Goal: Book appointment/travel/reservation

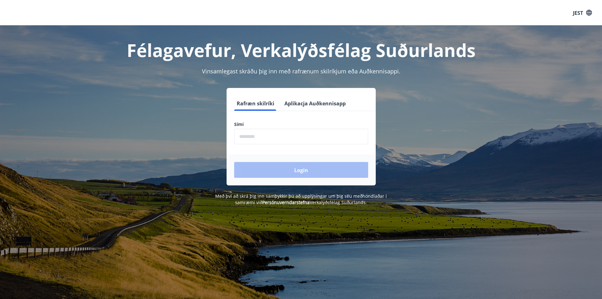
click at [274, 134] on input "phone" at bounding box center [301, 136] width 134 height 15
type input "********"
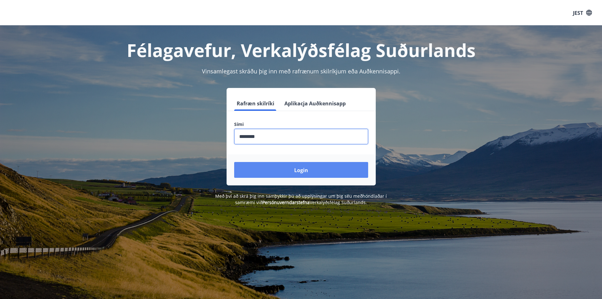
click at [303, 170] on font "Login" at bounding box center [301, 170] width 14 height 7
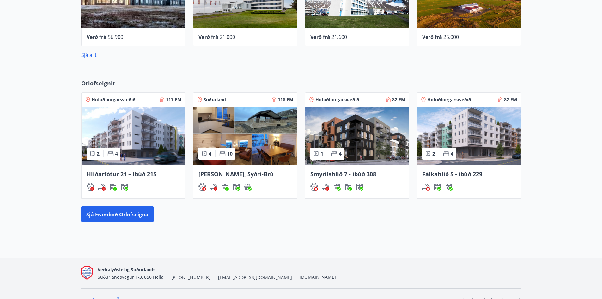
scroll to position [313, 0]
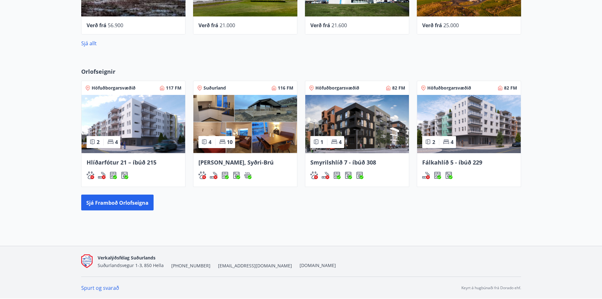
click at [252, 162] on font "[PERSON_NAME], Syðri-Brú" at bounding box center [236, 162] width 75 height 8
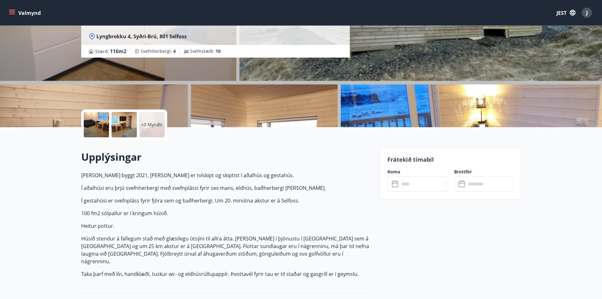
scroll to position [63, 0]
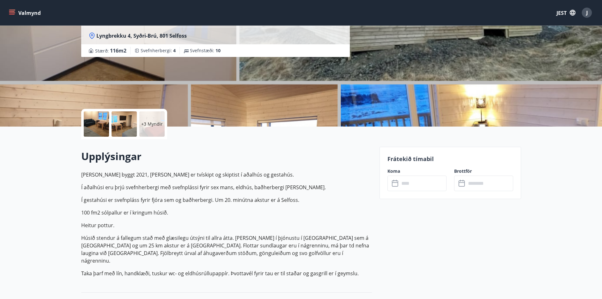
click at [409, 182] on input "text" at bounding box center [423, 182] width 47 height 15
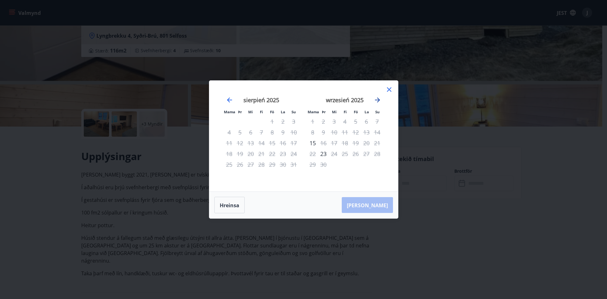
click at [376, 99] on icon "Przejdź dalej, aby przejść do następnego miesiąca." at bounding box center [378, 100] width 8 height 8
click at [378, 98] on icon "Przejdź dalej, aby przejść do następnego miesiąca." at bounding box center [378, 100] width 8 height 8
click at [230, 98] on icon "Przejdź wstecz, aby przejść do poprzedniego miesiąca." at bounding box center [230, 100] width 8 height 8
click at [379, 99] on icon "Przejdź dalej, aby przejść do następnego miesiąca." at bounding box center [378, 100] width 8 height 8
click at [230, 100] on icon "Przejdź wstecz, aby przejść do poprzedniego miesiąca." at bounding box center [229, 99] width 5 height 5
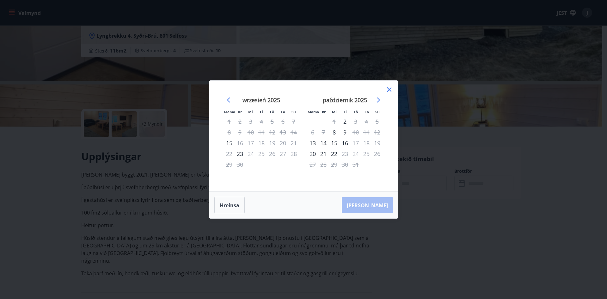
click at [389, 88] on icon at bounding box center [389, 90] width 8 height 8
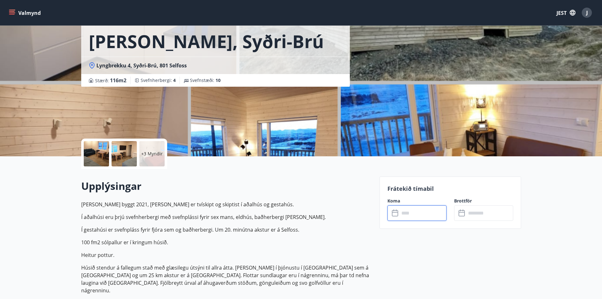
scroll to position [0, 0]
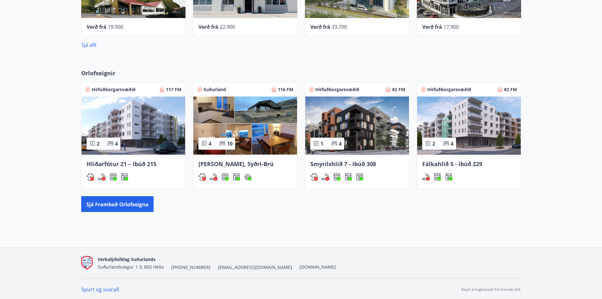
scroll to position [313, 0]
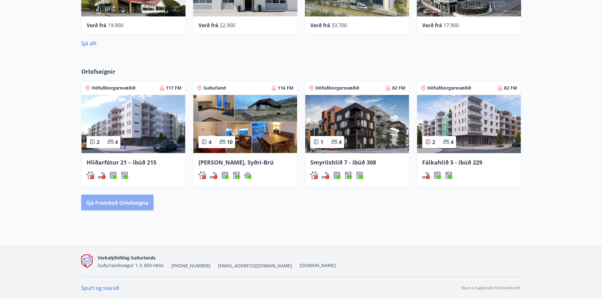
click at [134, 206] on button "Sjá framboð orlofseigna" at bounding box center [117, 202] width 72 height 16
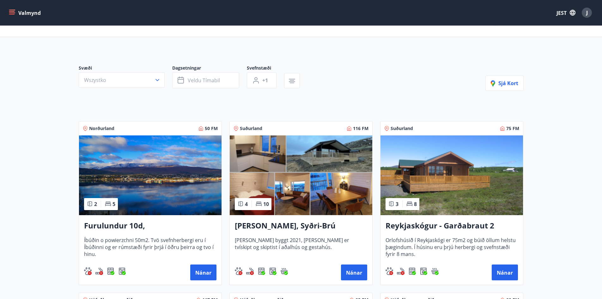
scroll to position [63, 0]
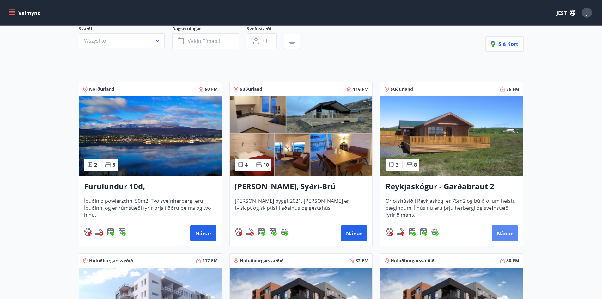
click at [507, 230] on font "Nánar" at bounding box center [505, 233] width 16 height 7
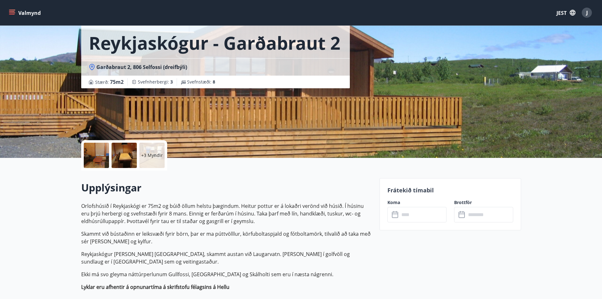
scroll to position [126, 0]
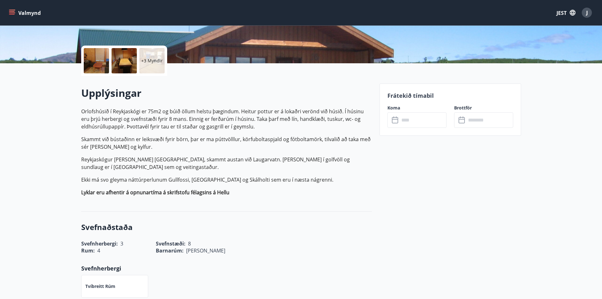
click at [407, 120] on input "text" at bounding box center [423, 119] width 47 height 15
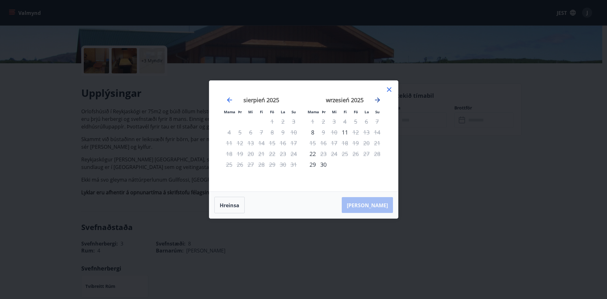
click at [375, 99] on icon "Przejdź dalej, aby przejść do następnego miesiąca." at bounding box center [378, 100] width 8 height 8
click at [545, 167] on div "Mama Þr Mi Fi Fö La Su Mama Þr Mi Fi Fö La Su sierpień 2025 1 2 3 4 5 6 7 8 9 1…" at bounding box center [303, 149] width 607 height 299
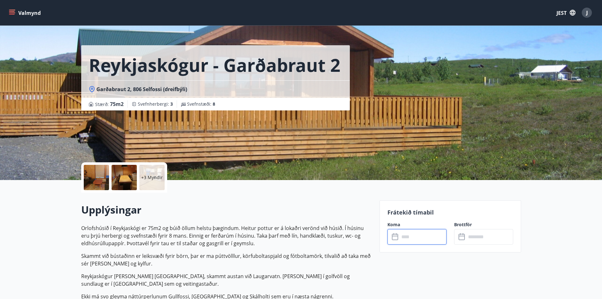
scroll to position [0, 0]
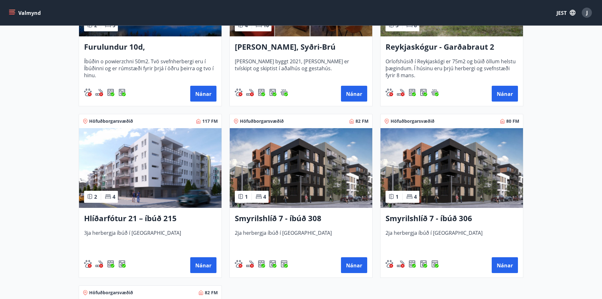
scroll to position [221, 0]
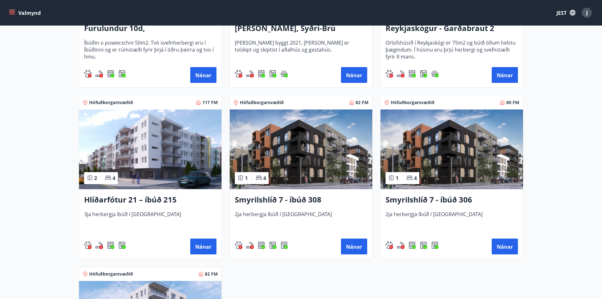
click at [311, 167] on img at bounding box center [301, 149] width 143 height 80
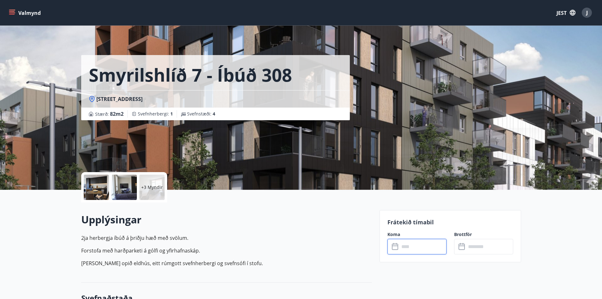
click at [433, 245] on input "text" at bounding box center [423, 246] width 47 height 15
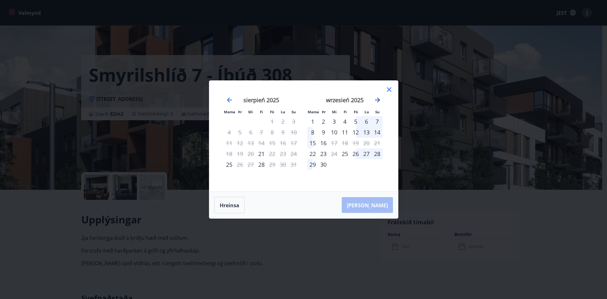
click at [378, 100] on icon "Przejdź dalej, aby przejść do następnego miesiąca." at bounding box center [377, 99] width 5 height 5
drag, startPoint x: 390, startPoint y: 88, endPoint x: 455, endPoint y: 42, distance: 79.5
click at [390, 88] on icon at bounding box center [389, 90] width 8 height 8
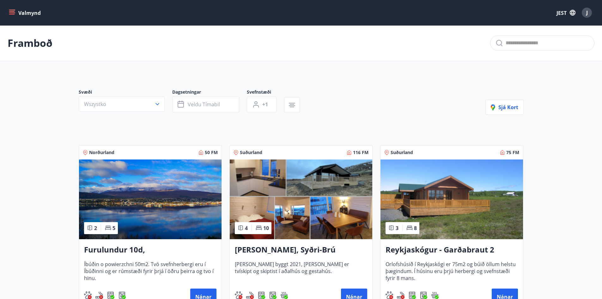
click at [446, 207] on img at bounding box center [452, 199] width 143 height 80
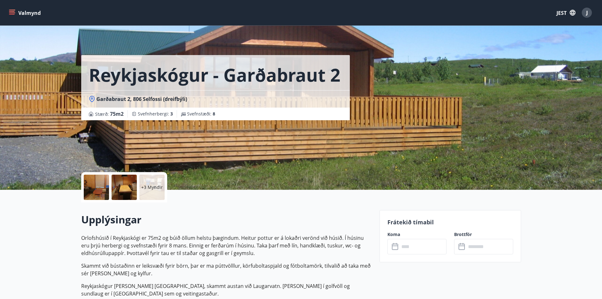
click at [143, 187] on font "+3 Myndir" at bounding box center [151, 187] width 21 height 6
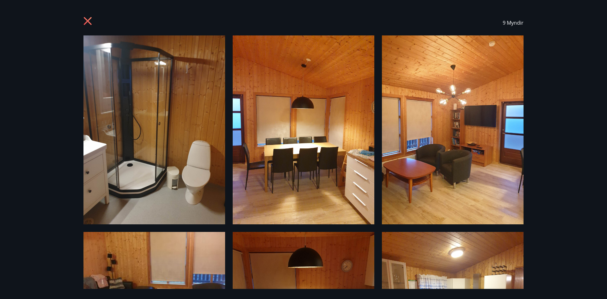
click at [90, 22] on icon at bounding box center [88, 22] width 10 height 10
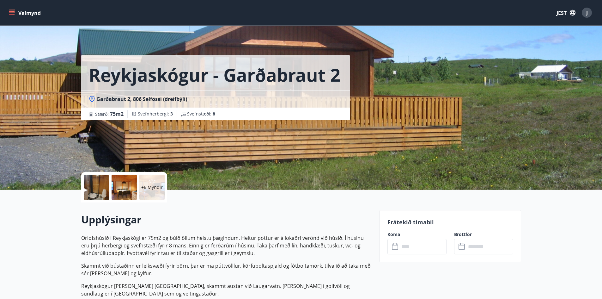
click at [573, 12] on icon "button" at bounding box center [572, 12] width 7 height 7
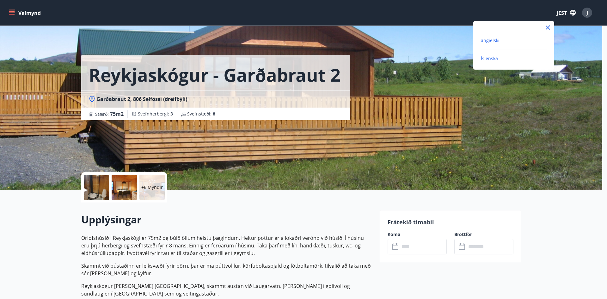
click at [493, 42] on font "angielski" at bounding box center [490, 40] width 19 height 6
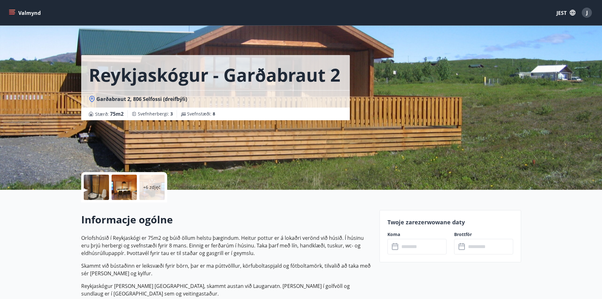
click at [428, 99] on div "Reykjaskógur - Garðabraut 2 Garðabraut 2, 806 Selfossi (dreifbýli) Stærð : 75 m…" at bounding box center [301, 95] width 440 height 190
click at [438, 97] on div "Reykjaskógur - Garðabraut 2 Garðabraut 2, 806 Selfossi (dreifbýli) Stærð : 75 m…" at bounding box center [301, 95] width 440 height 190
click at [439, 96] on div "Reykjaskógur - Garðabraut 2 Garðabraut 2, 806 Selfossi (dreifbýli) Stærð : 75 m…" at bounding box center [301, 95] width 440 height 190
click at [447, 86] on div "Reykjaskógur - Garðabraut 2 Garðabraut 2, 806 Selfossi (dreifbýli) Stærð : 75 m…" at bounding box center [301, 95] width 440 height 190
click at [334, 56] on div "Reykjaskógur - Garðabraut 2" at bounding box center [215, 72] width 269 height 35
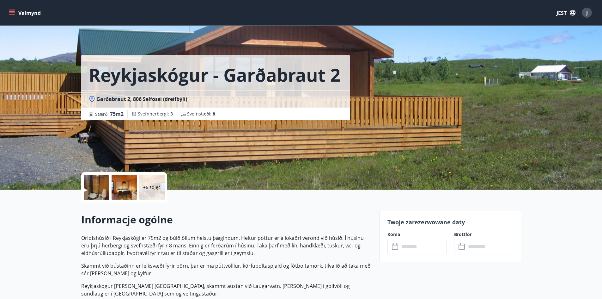
click at [560, 13] on font "JEST" at bounding box center [562, 12] width 10 height 7
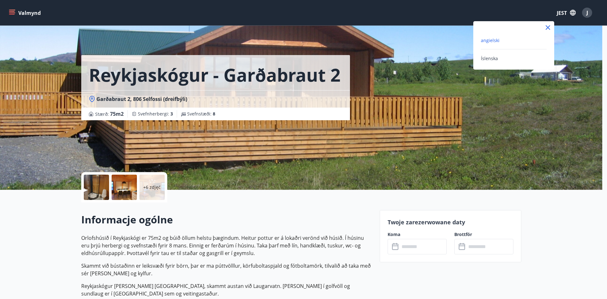
click at [492, 39] on font "angielski" at bounding box center [490, 40] width 19 height 6
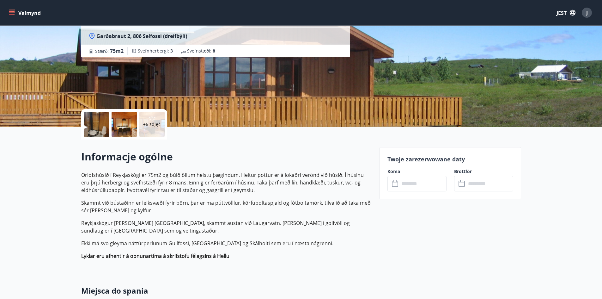
scroll to position [63, 0]
click at [574, 12] on icon "button" at bounding box center [573, 13] width 6 height 6
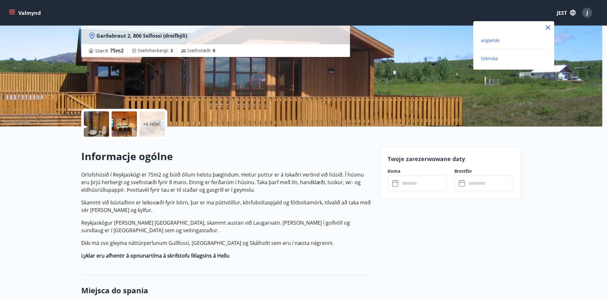
click at [487, 58] on font "Íslenska" at bounding box center [489, 58] width 17 height 6
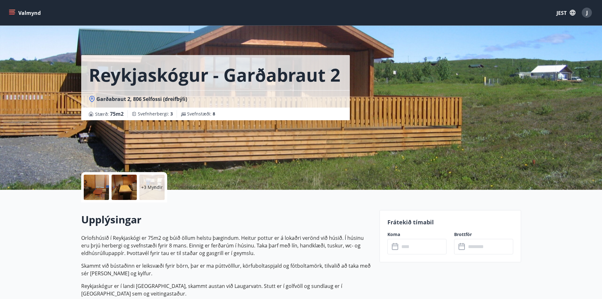
click at [100, 189] on div at bounding box center [96, 187] width 25 height 25
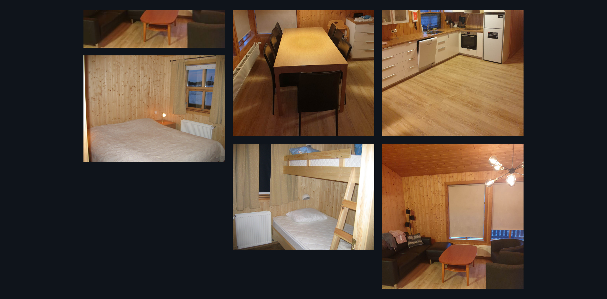
scroll to position [330, 0]
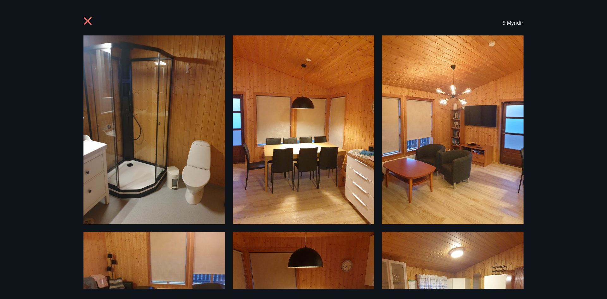
click at [87, 21] on icon at bounding box center [88, 21] width 8 height 8
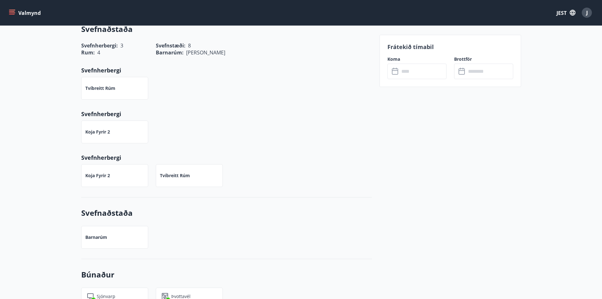
scroll to position [221, 0]
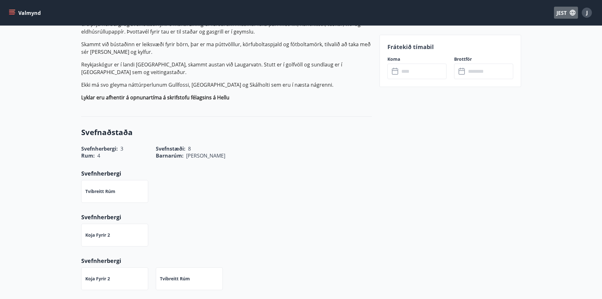
click at [573, 10] on icon "button" at bounding box center [572, 12] width 7 height 7
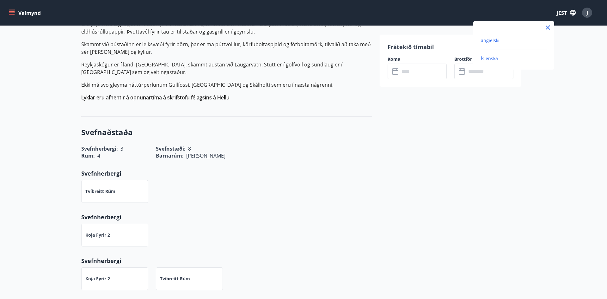
click at [488, 41] on font "angielski" at bounding box center [490, 40] width 19 height 6
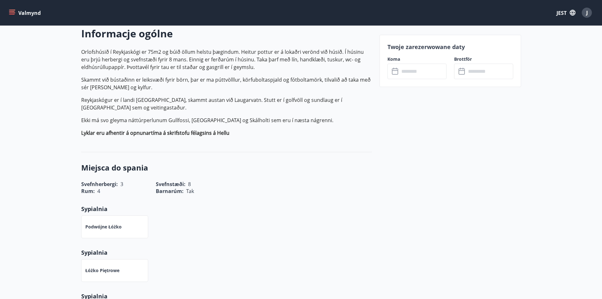
scroll to position [190, 0]
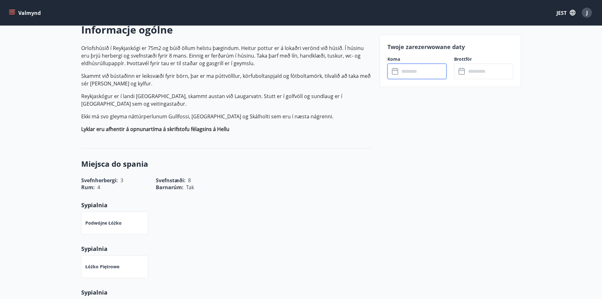
click at [434, 70] on input "text" at bounding box center [423, 71] width 47 height 15
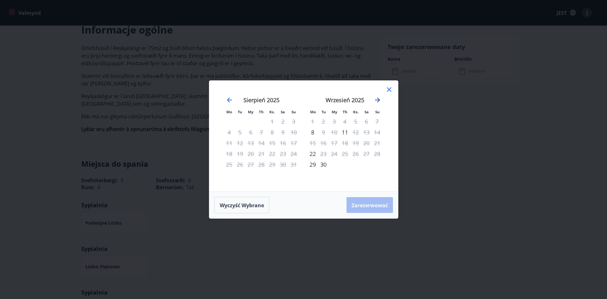
click at [375, 99] on icon "Przejdź dalej, aby przejść do następnego miesiąca." at bounding box center [378, 100] width 8 height 8
click at [472, 121] on div "Mo Tu My Th Ks. Sa Su Mo Tu My Th Ks. Sa Su Sierpień 2025 1 2 3 4 5 6 7 8 9 10 …" at bounding box center [303, 149] width 607 height 299
